Goal: Task Accomplishment & Management: Manage account settings

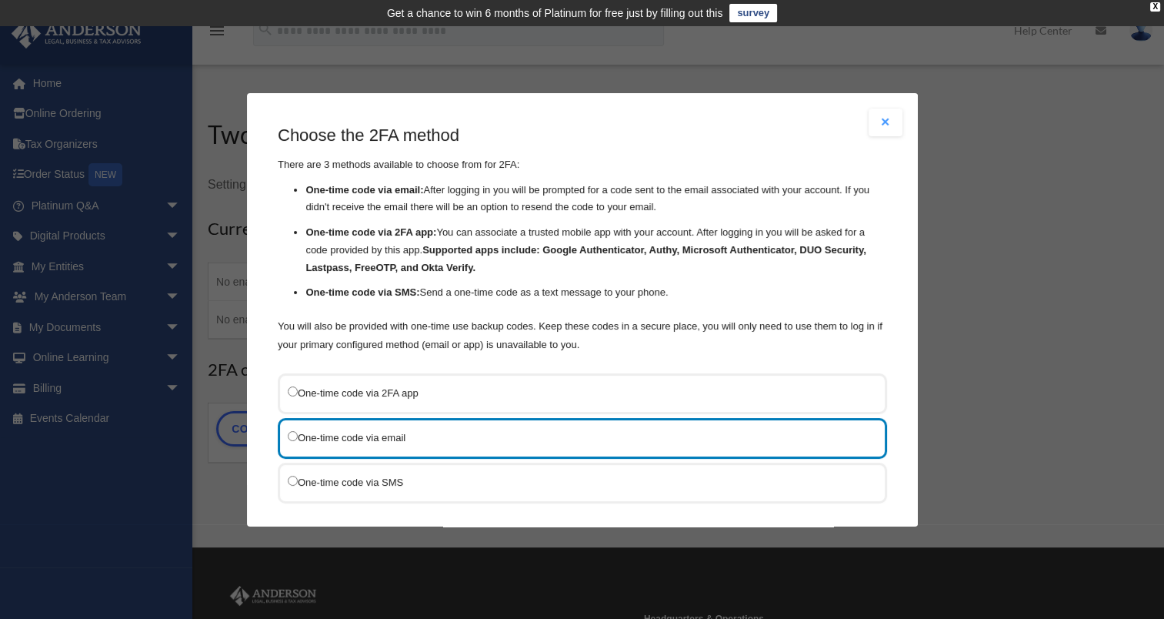
scroll to position [76, 0]
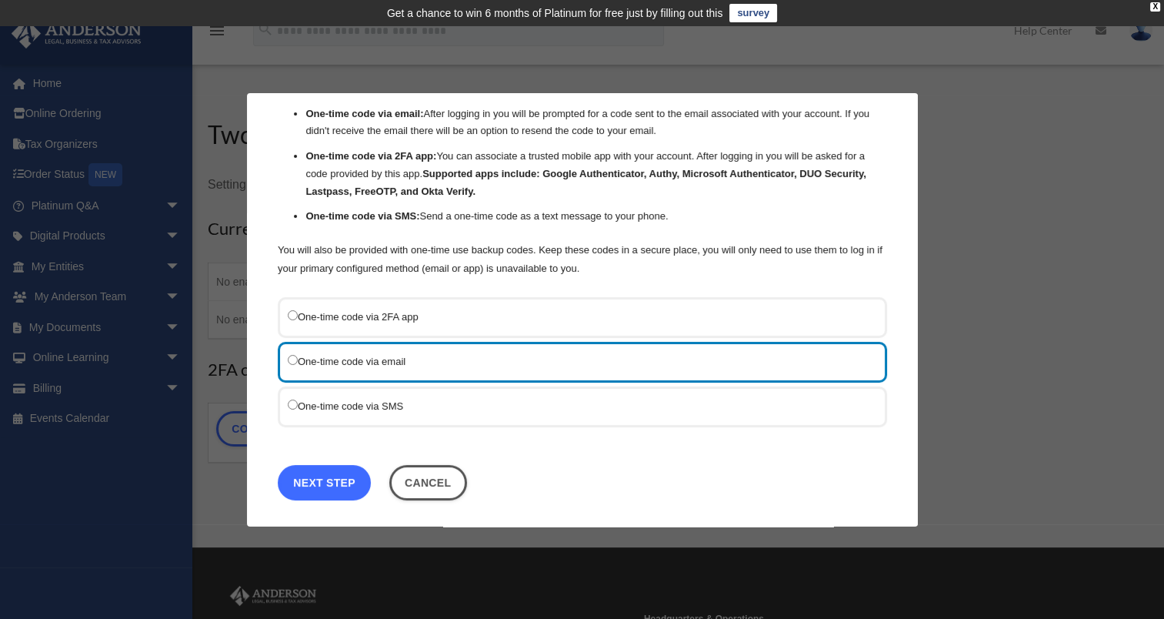
click at [336, 478] on link "Next Step" at bounding box center [324, 481] width 93 height 35
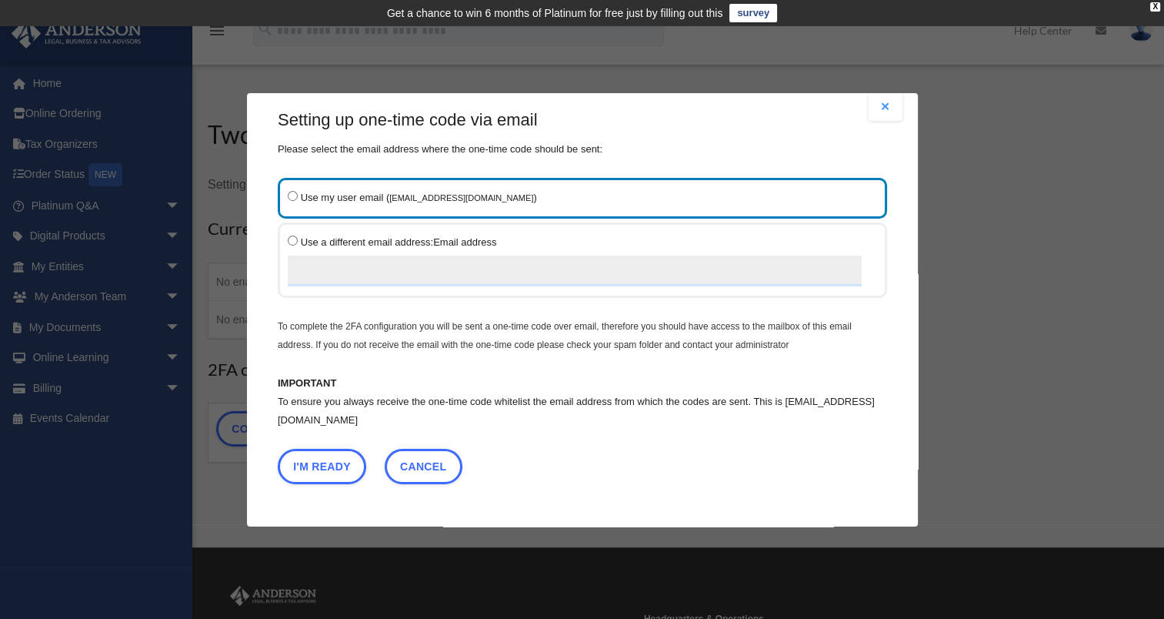
scroll to position [12, 0]
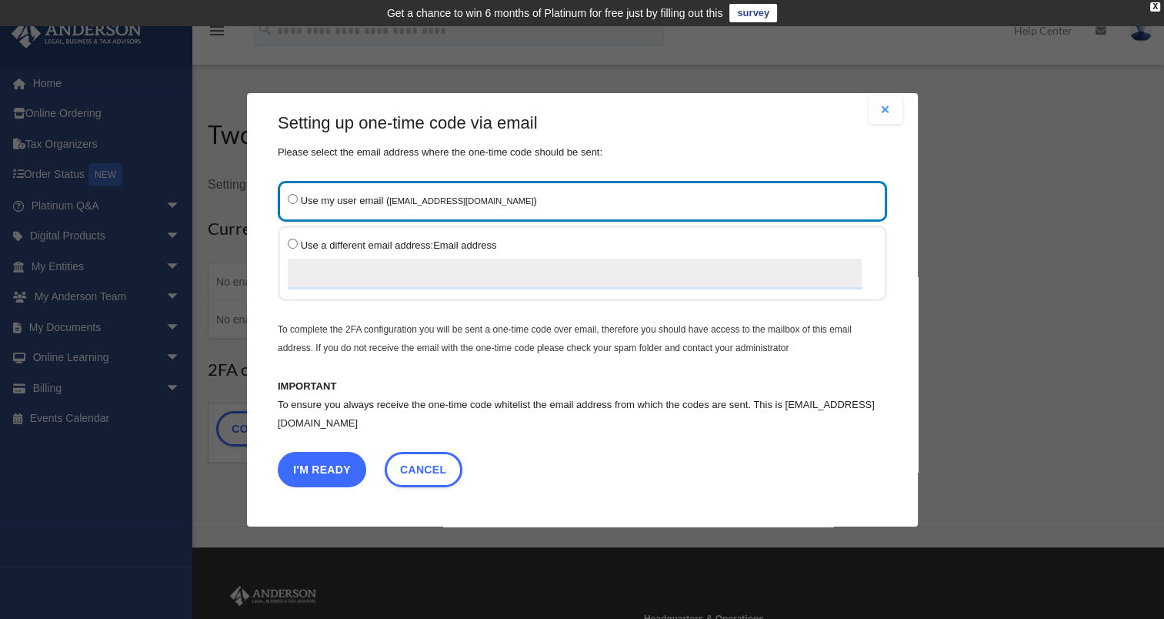
click at [332, 462] on button "I'm Ready" at bounding box center [322, 468] width 88 height 35
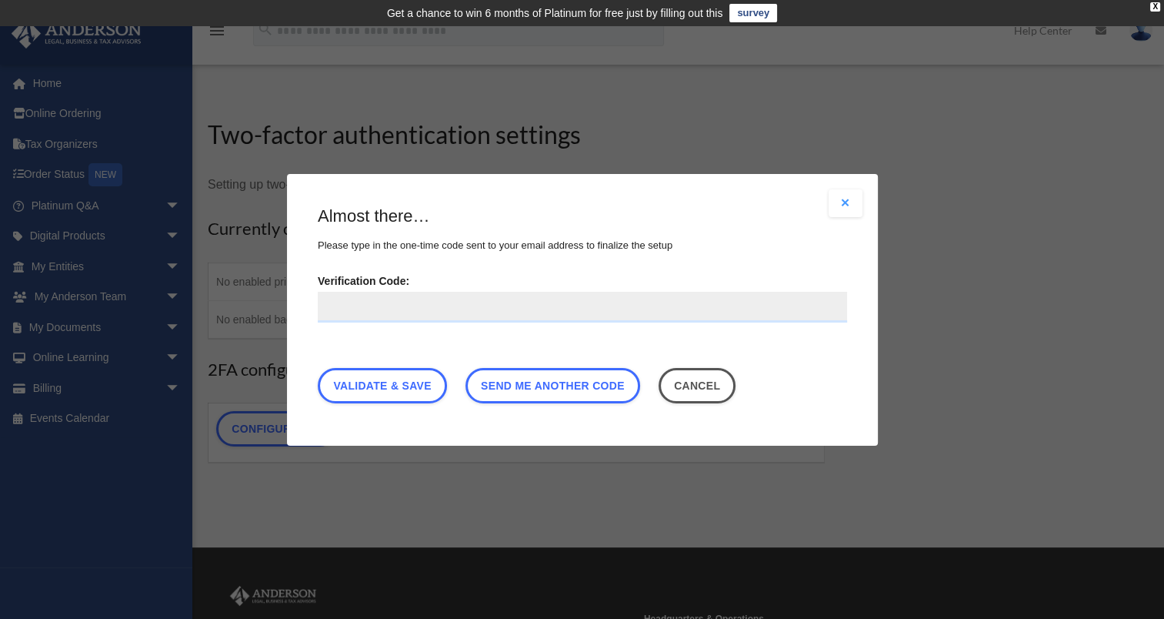
scroll to position [0, 0]
click at [330, 307] on input "Verification Code:" at bounding box center [582, 306] width 529 height 31
click at [320, 308] on input "Verification Code:" at bounding box center [582, 306] width 529 height 31
paste input "******"
type input "******"
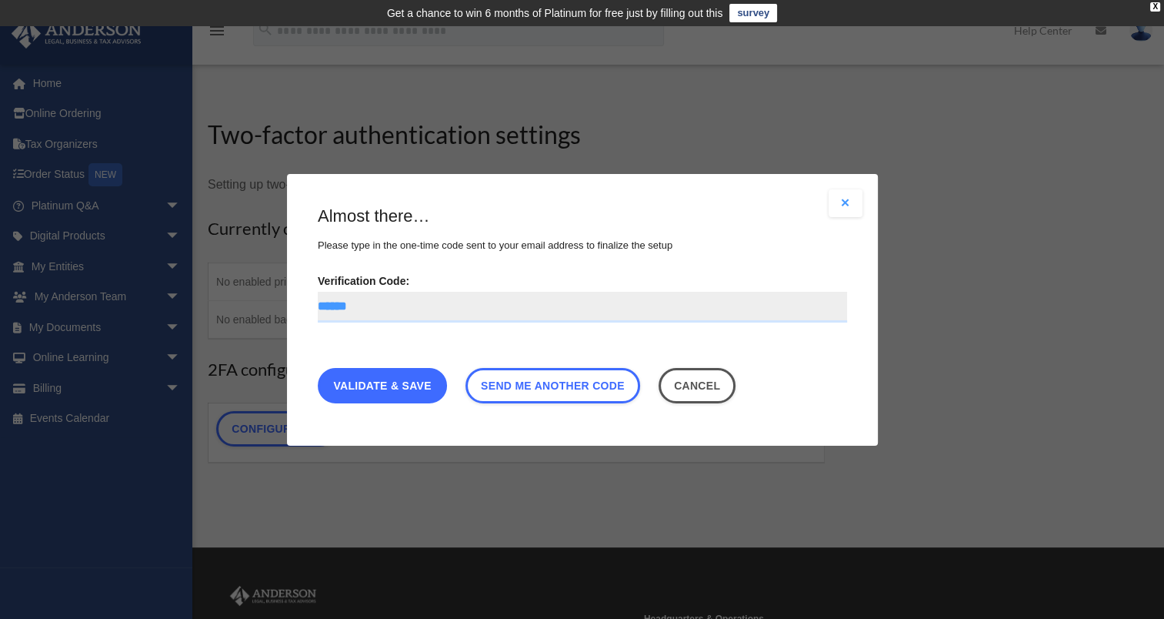
click at [368, 388] on link "Validate & Save" at bounding box center [382, 384] width 129 height 35
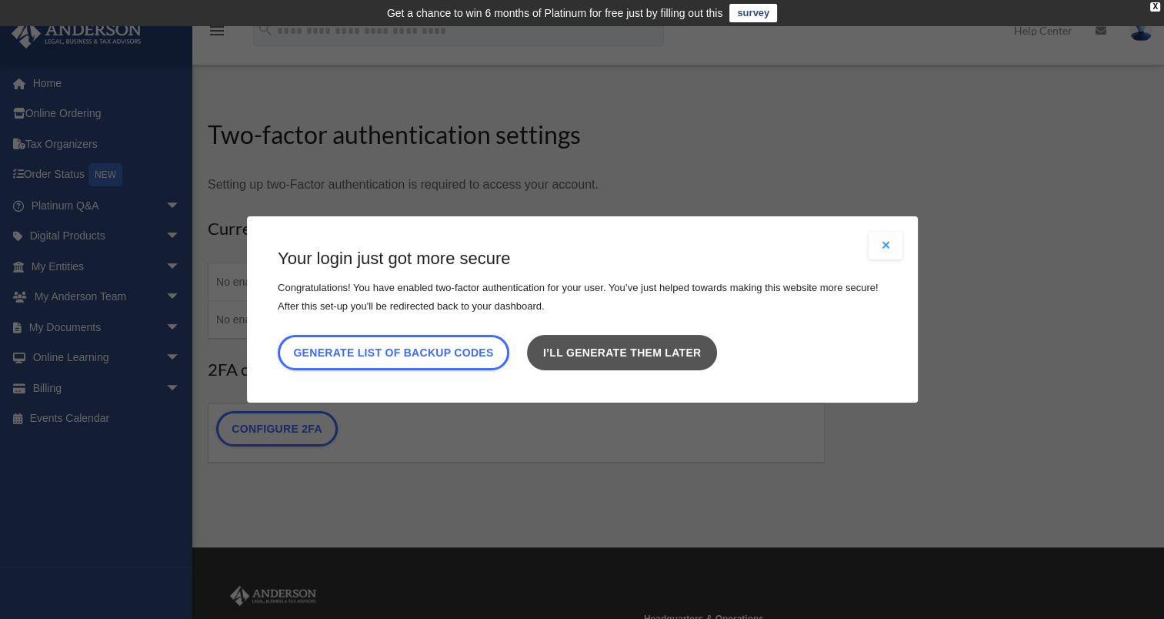
click at [609, 353] on link "I’ll generate them later" at bounding box center [621, 352] width 189 height 35
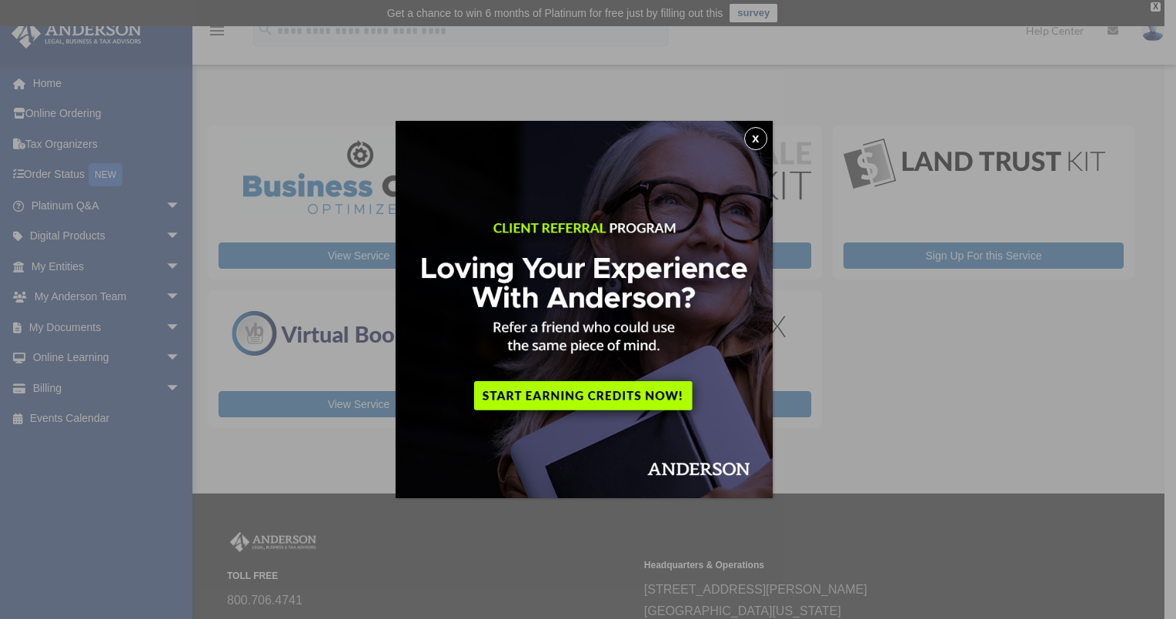
click at [753, 139] on button "x" at bounding box center [755, 138] width 23 height 23
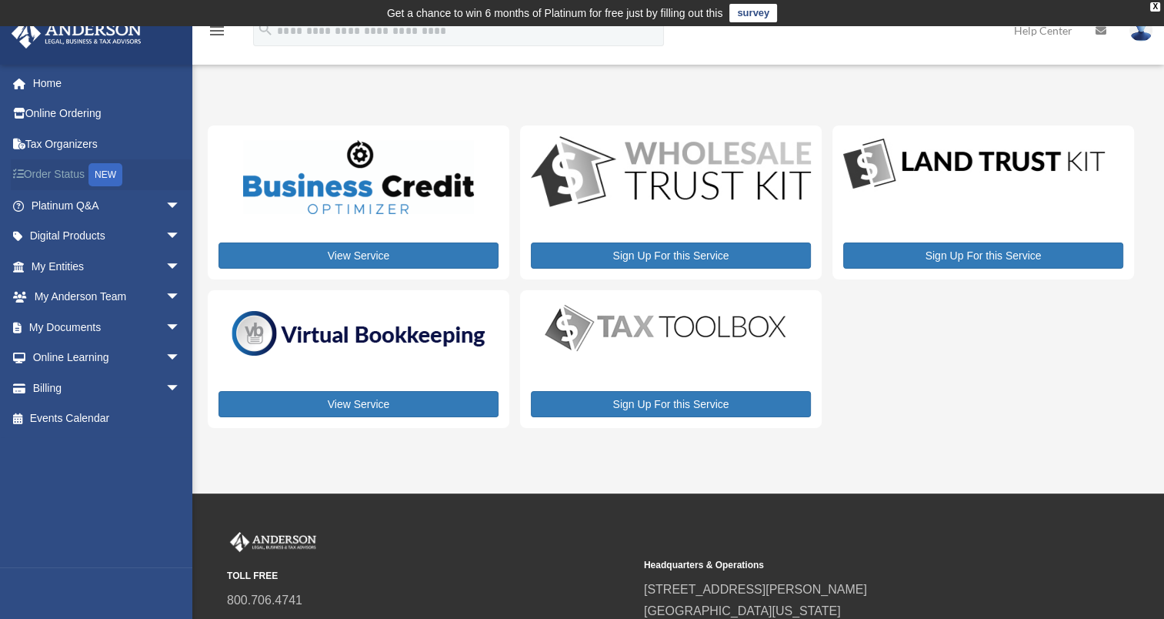
click at [40, 175] on link "Order Status NEW" at bounding box center [107, 175] width 193 height 32
click at [66, 173] on link "Order Status NEW" at bounding box center [107, 175] width 193 height 32
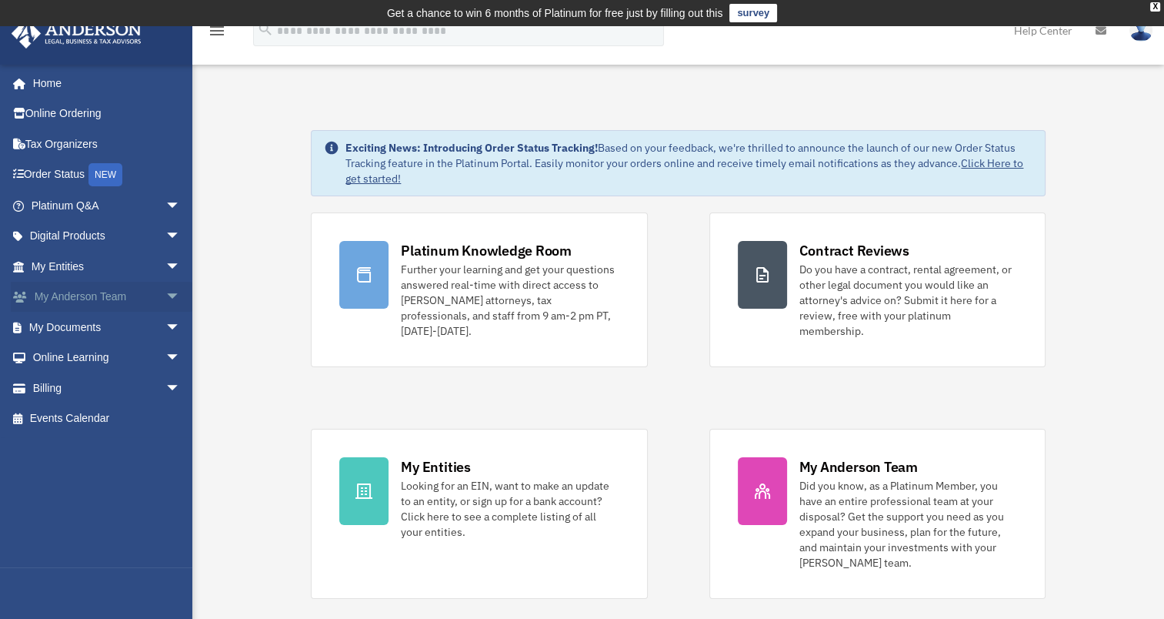
click at [55, 299] on link "My Anderson Team arrow_drop_down" at bounding box center [107, 297] width 193 height 31
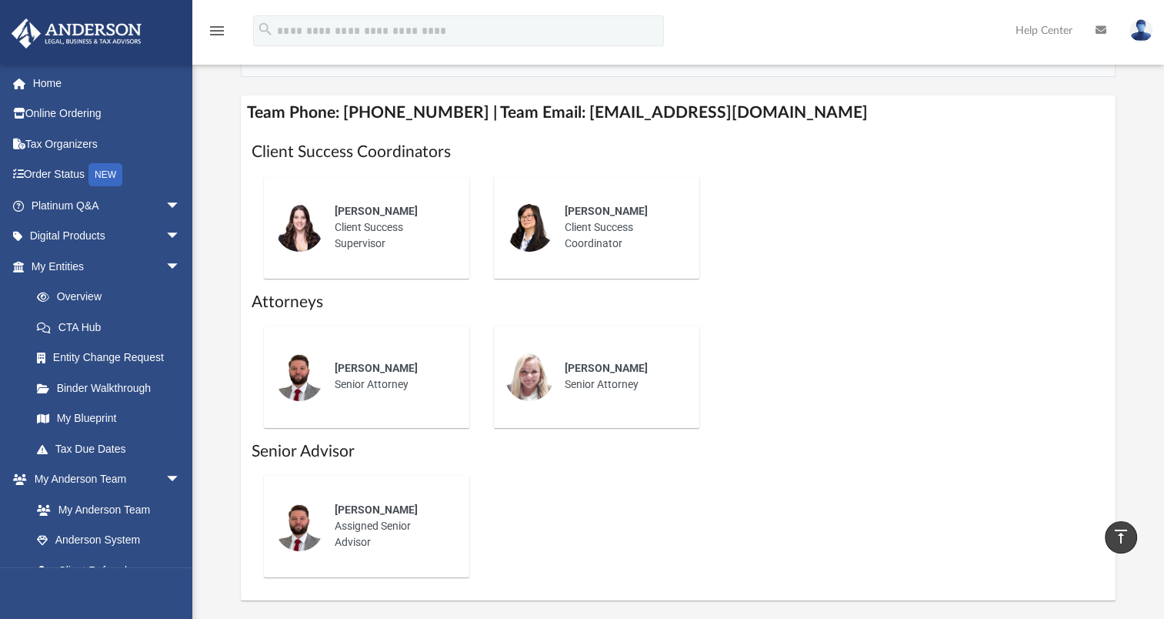
scroll to position [539, 0]
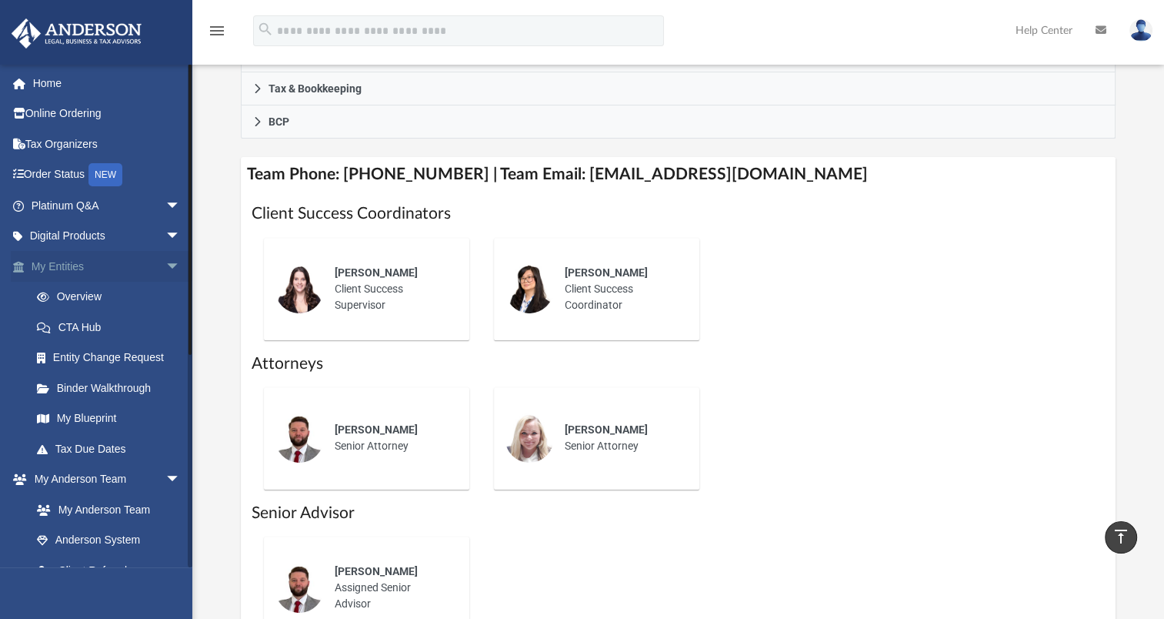
click at [74, 269] on link "My Entities arrow_drop_down" at bounding box center [107, 266] width 193 height 31
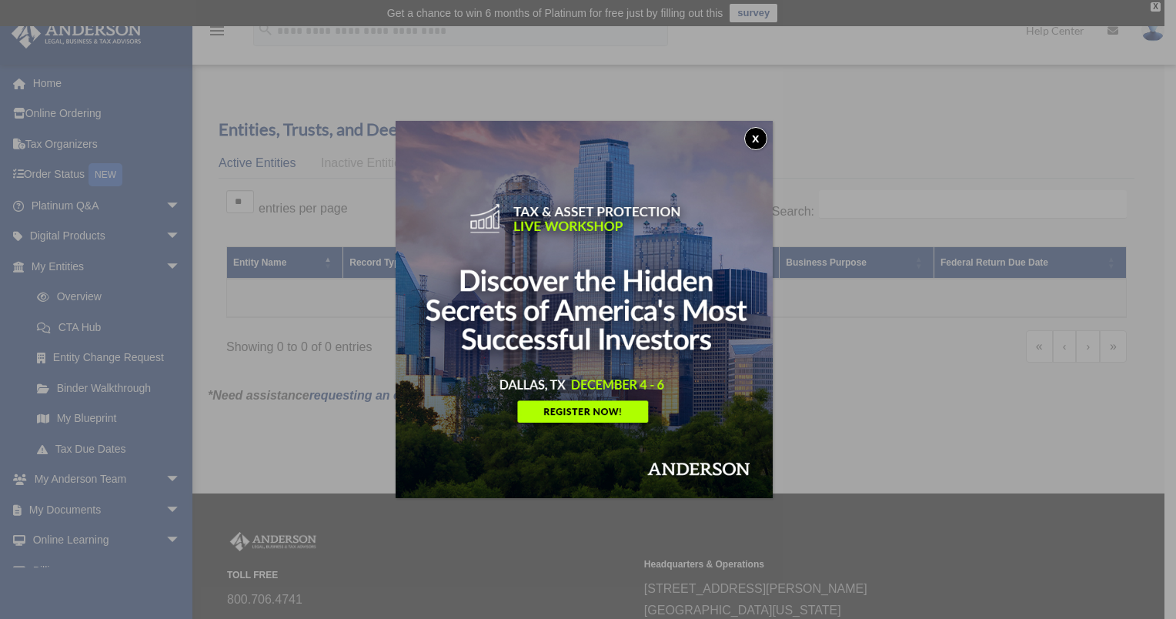
click at [763, 139] on button "x" at bounding box center [755, 138] width 23 height 23
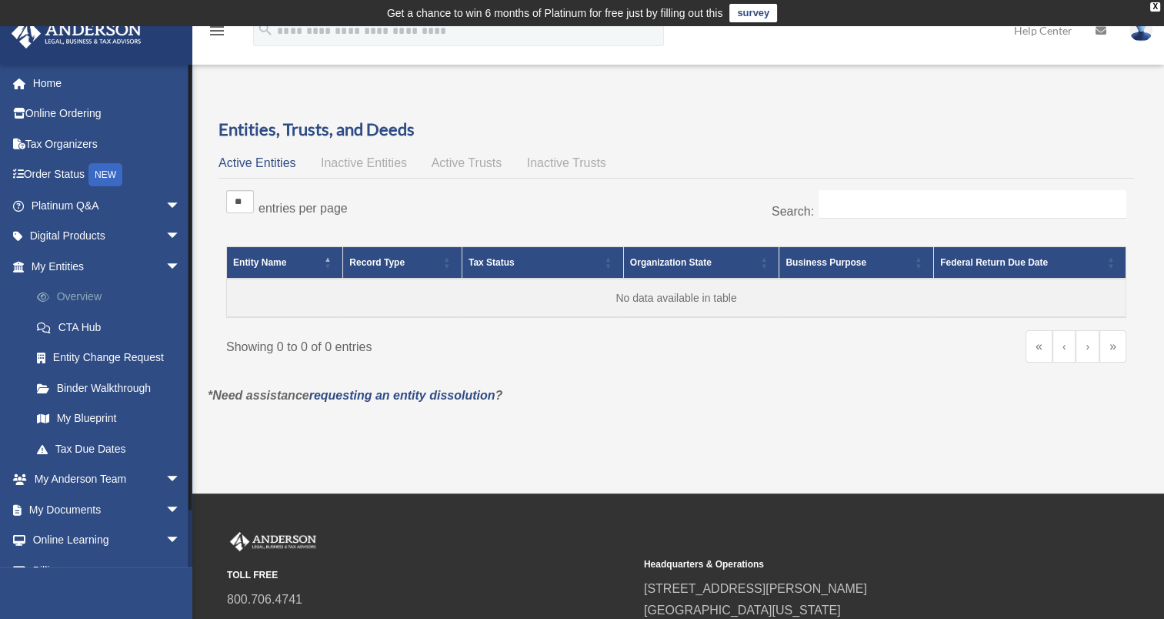
click at [92, 297] on link "Overview" at bounding box center [113, 297] width 182 height 31
click at [90, 326] on link "CTA Hub" at bounding box center [113, 327] width 182 height 31
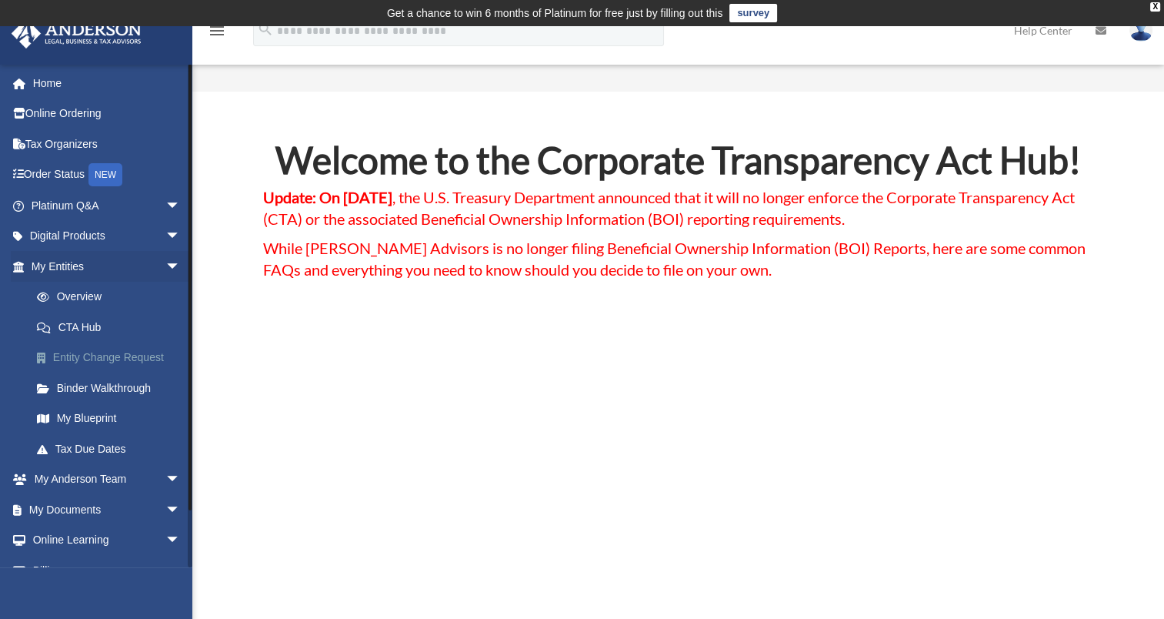
click at [92, 357] on link "Entity Change Request" at bounding box center [113, 357] width 182 height 31
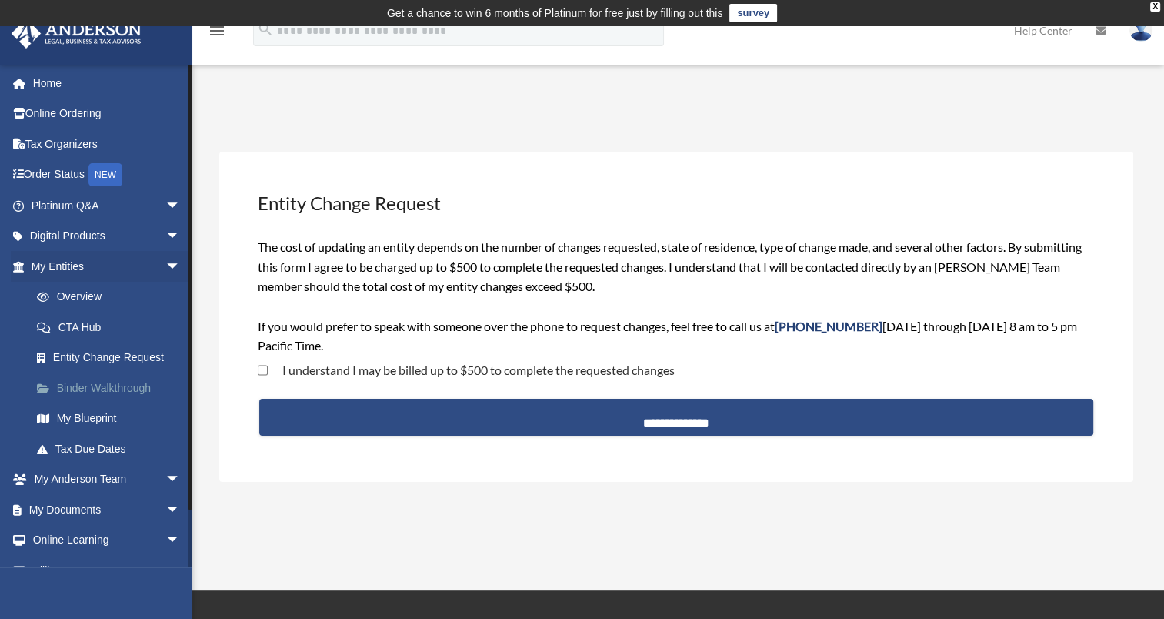
click at [93, 389] on link "Binder Walkthrough" at bounding box center [113, 387] width 182 height 31
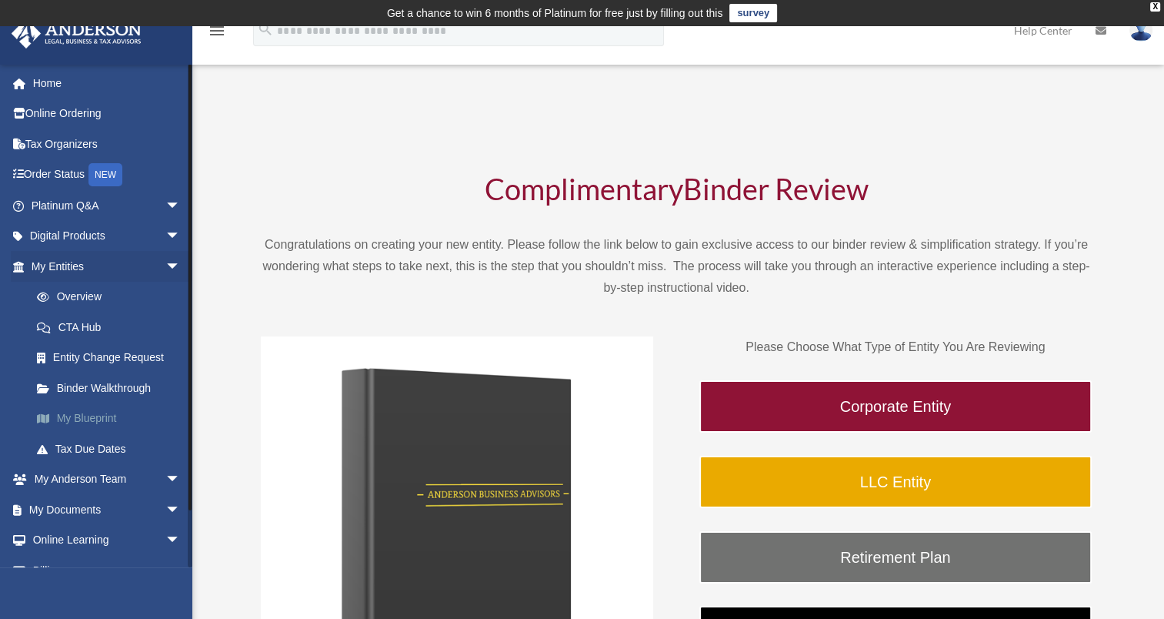
click at [83, 418] on link "My Blueprint" at bounding box center [113, 418] width 182 height 31
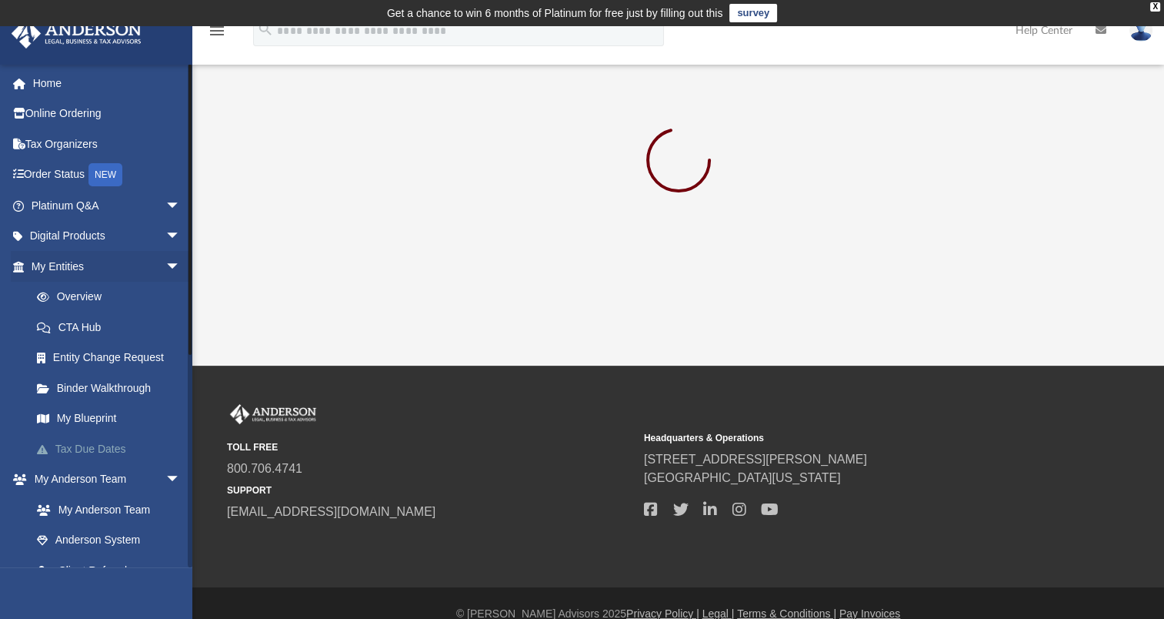
click at [86, 450] on link "Tax Due Dates" at bounding box center [113, 448] width 182 height 31
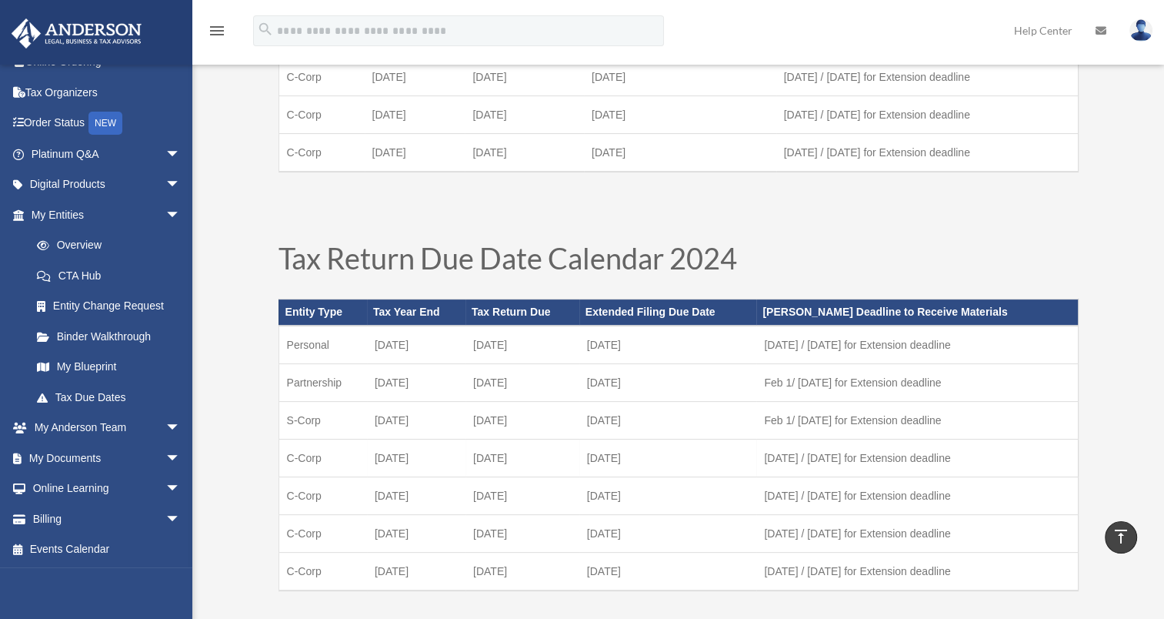
scroll to position [385, 0]
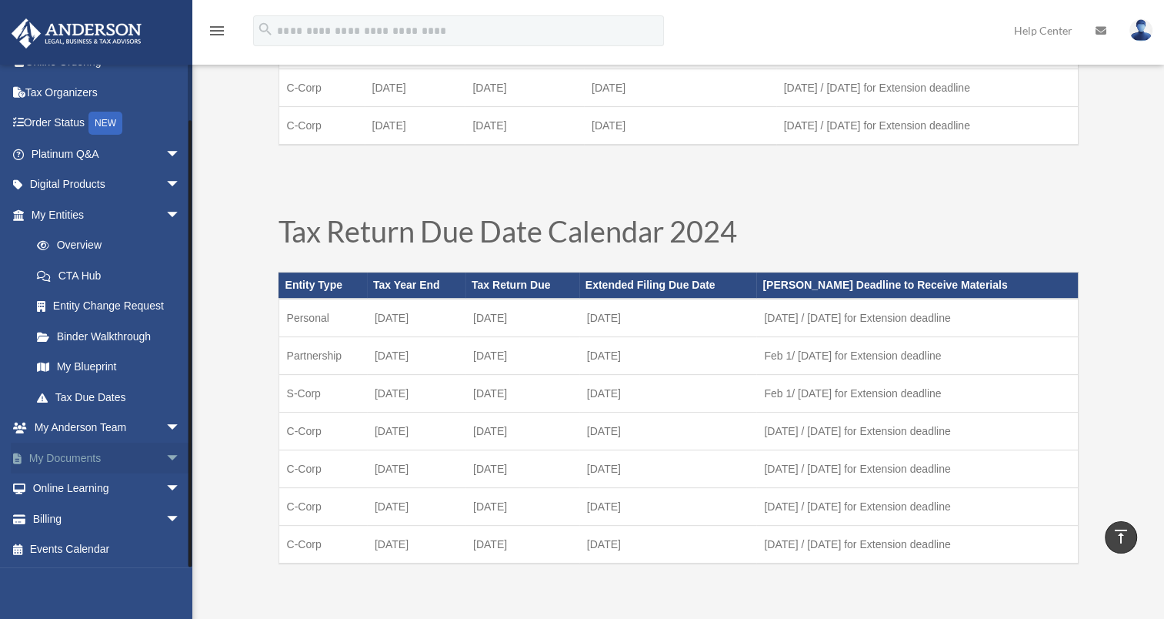
click at [75, 458] on link "My Documents arrow_drop_down" at bounding box center [107, 457] width 193 height 31
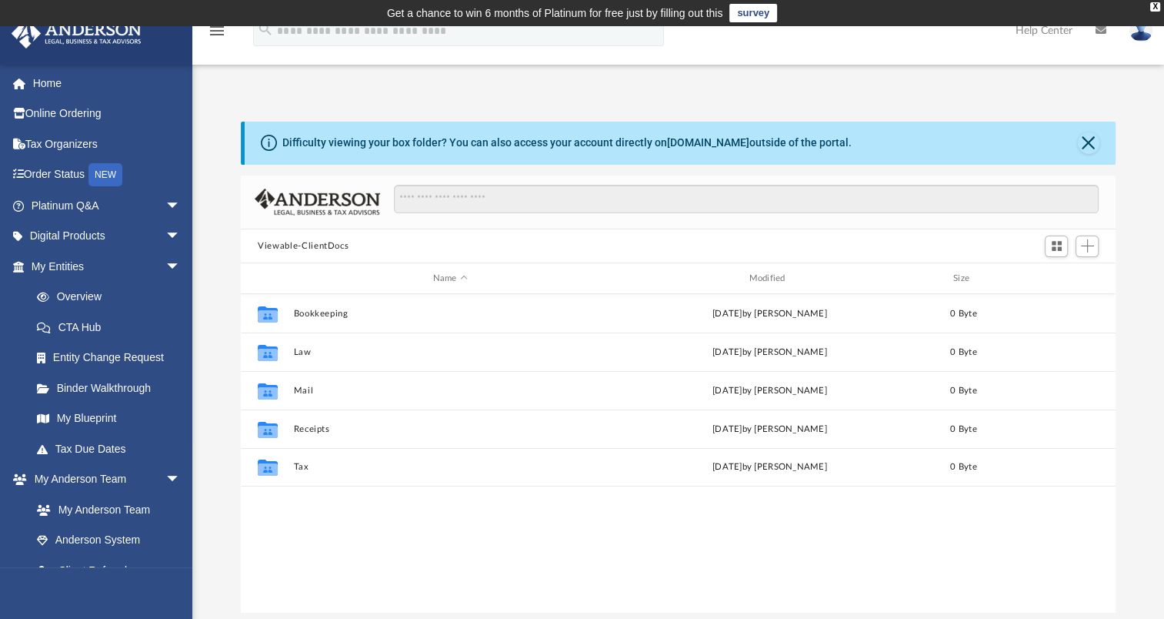
scroll to position [338, 862]
click at [89, 512] on link "My Anderson Team" at bounding box center [113, 509] width 182 height 31
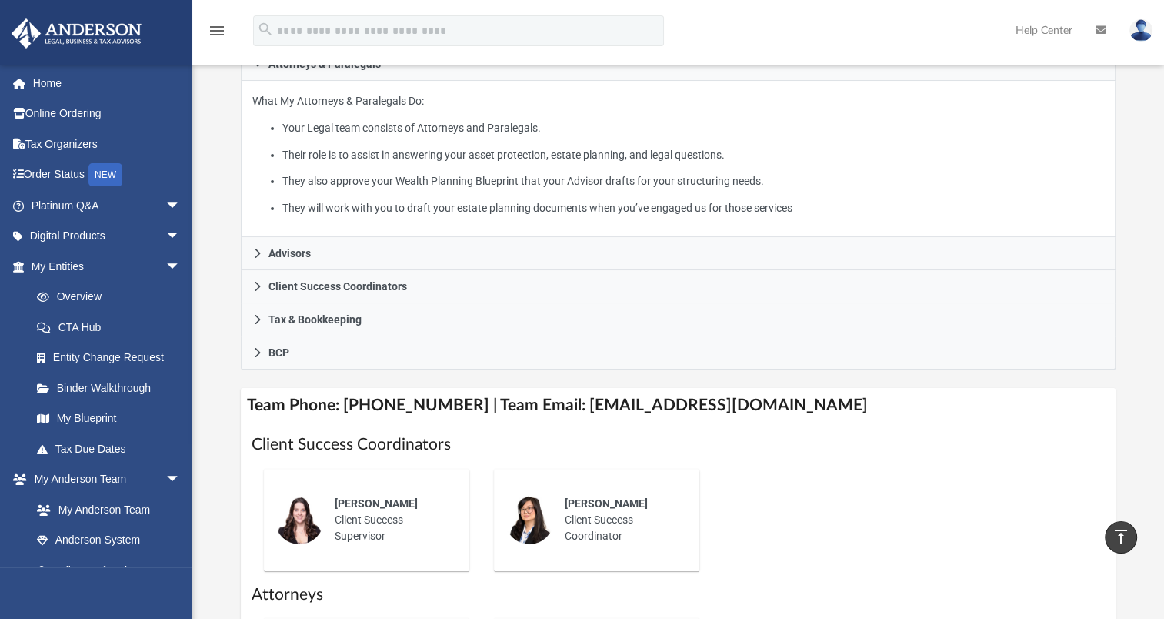
scroll to position [616, 0]
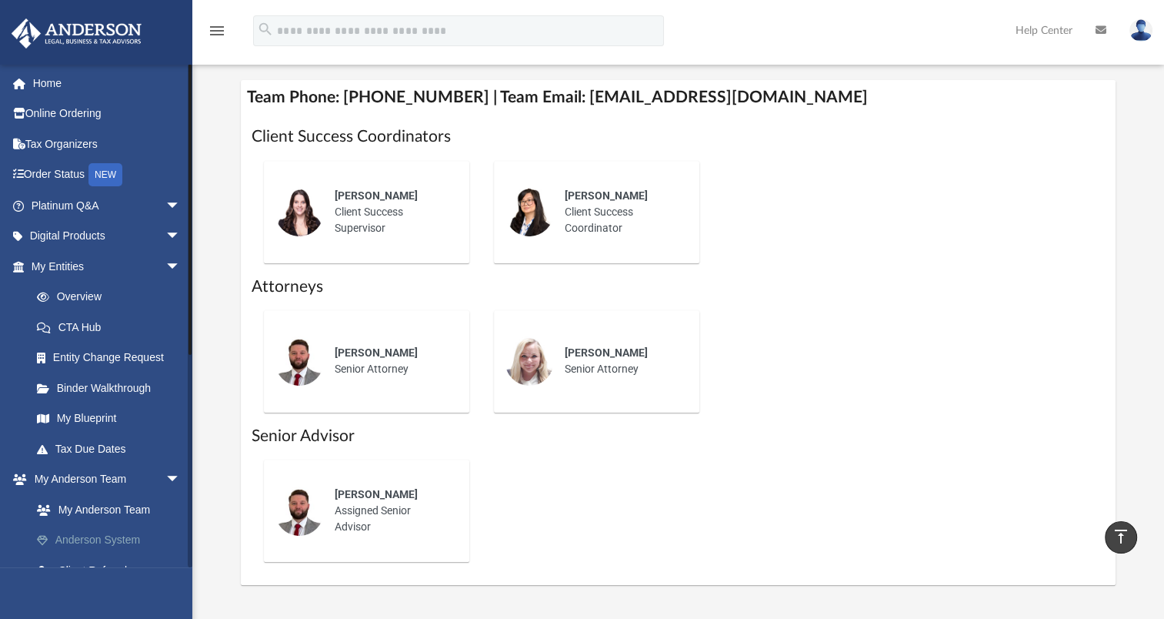
click at [105, 539] on link "Anderson System" at bounding box center [113, 540] width 182 height 31
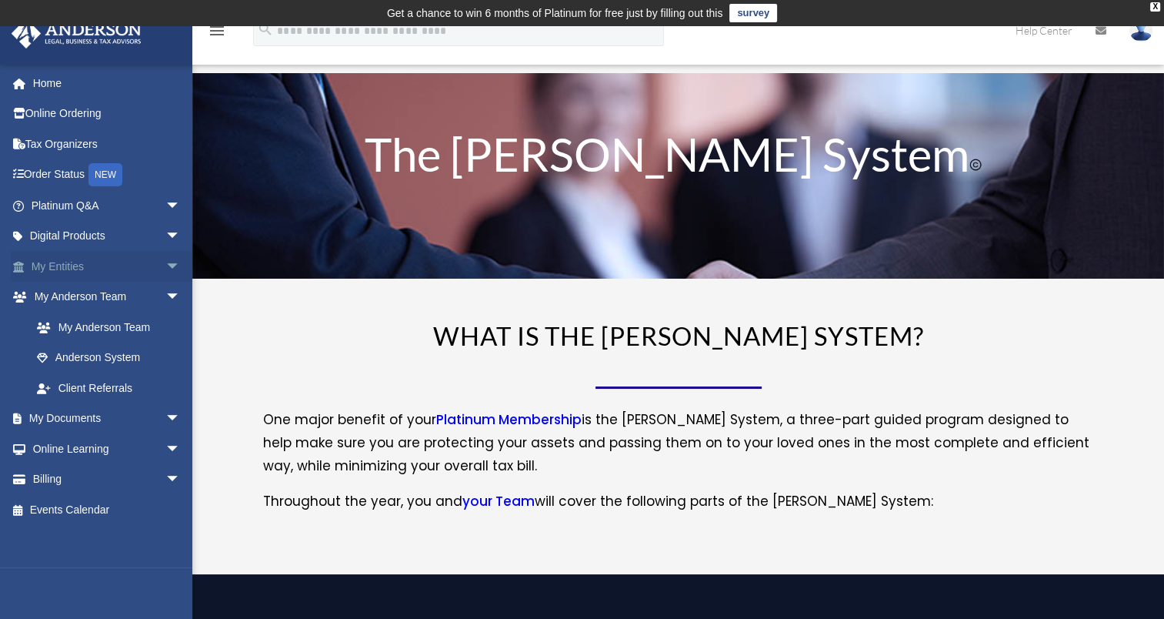
click at [49, 268] on link "My Entities arrow_drop_down" at bounding box center [107, 266] width 193 height 31
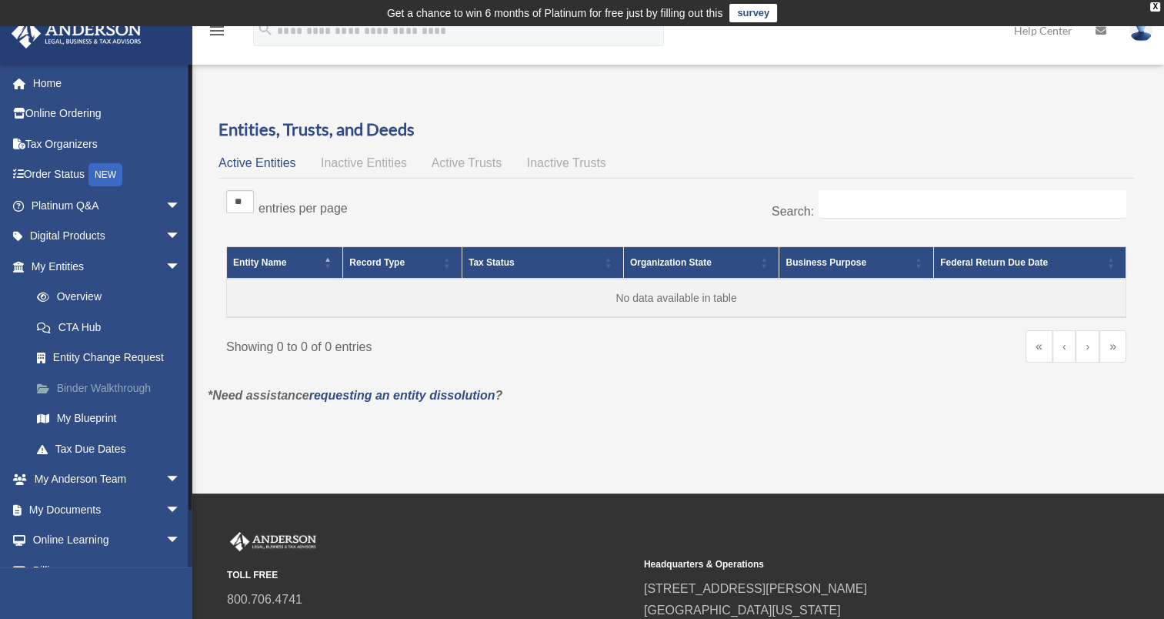
click at [109, 386] on link "Binder Walkthrough" at bounding box center [113, 387] width 182 height 31
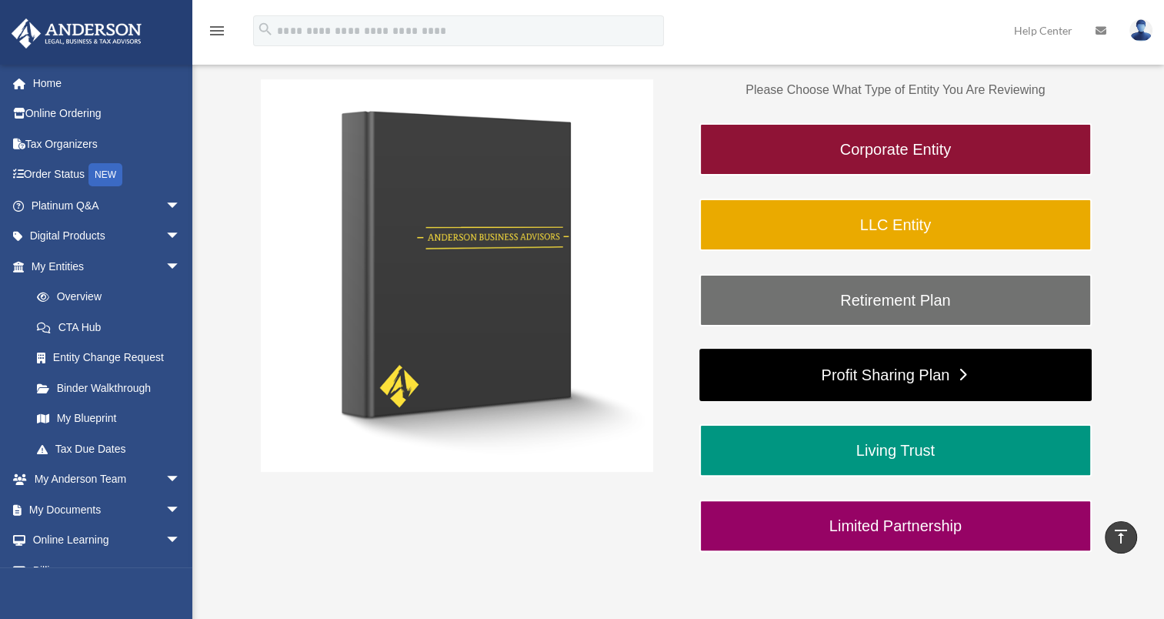
scroll to position [231, 0]
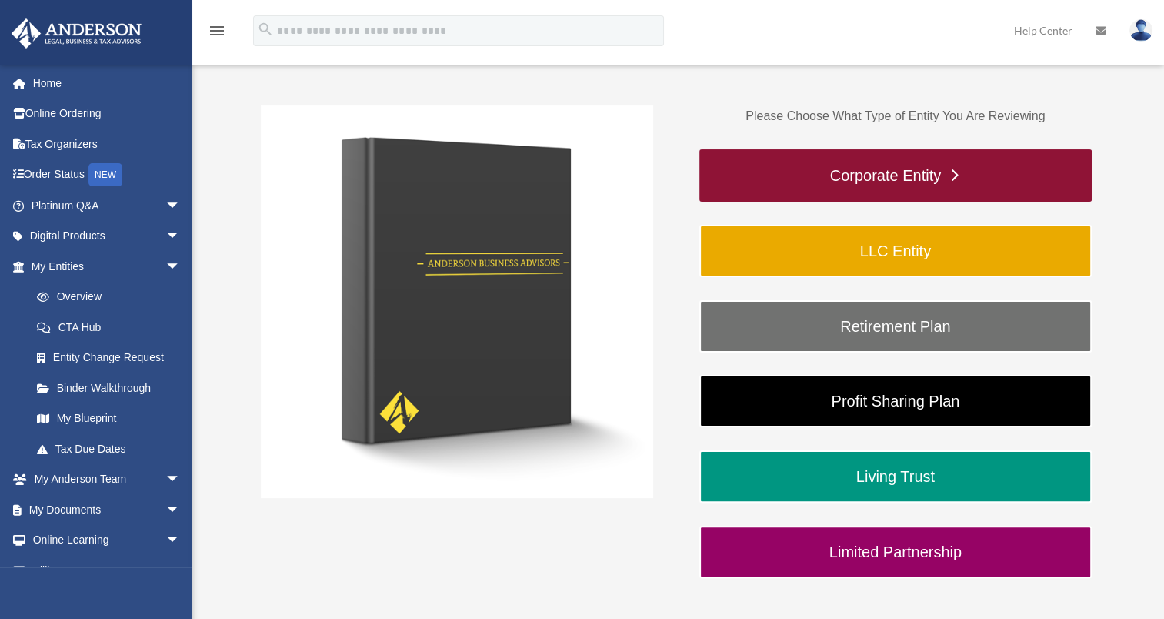
click at [851, 170] on link "Corporate Entity" at bounding box center [895, 175] width 392 height 52
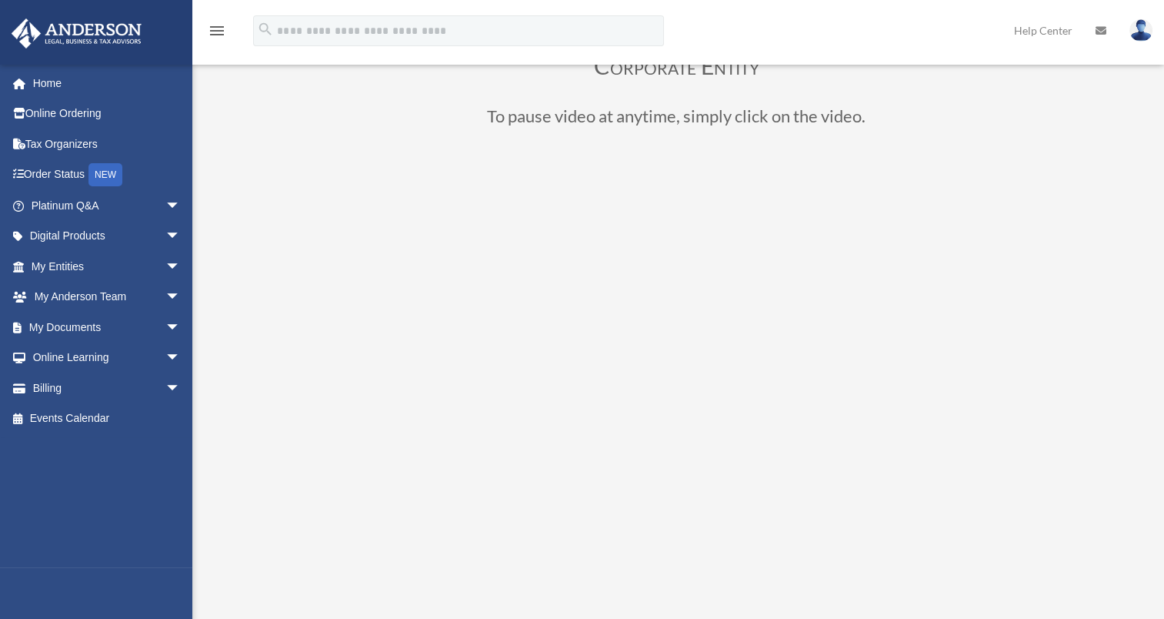
scroll to position [154, 0]
